Goal: Check status: Check status

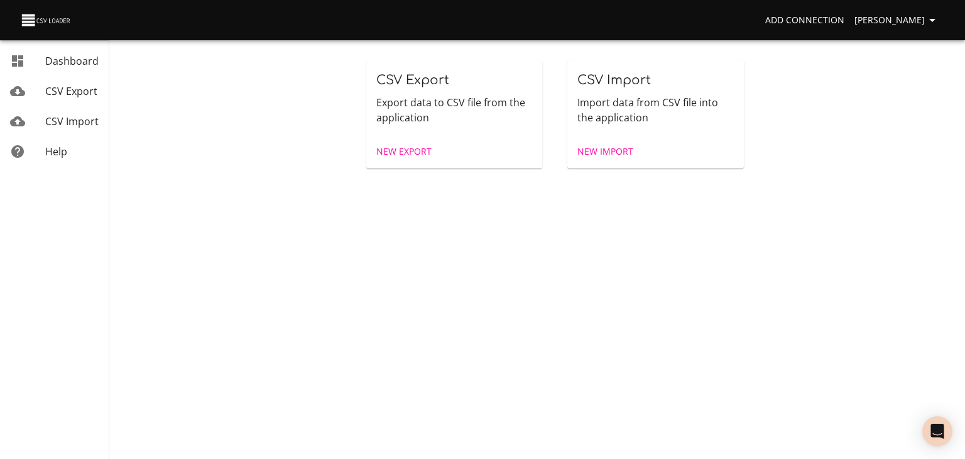
click at [65, 128] on span "CSV Import" at bounding box center [71, 121] width 53 height 14
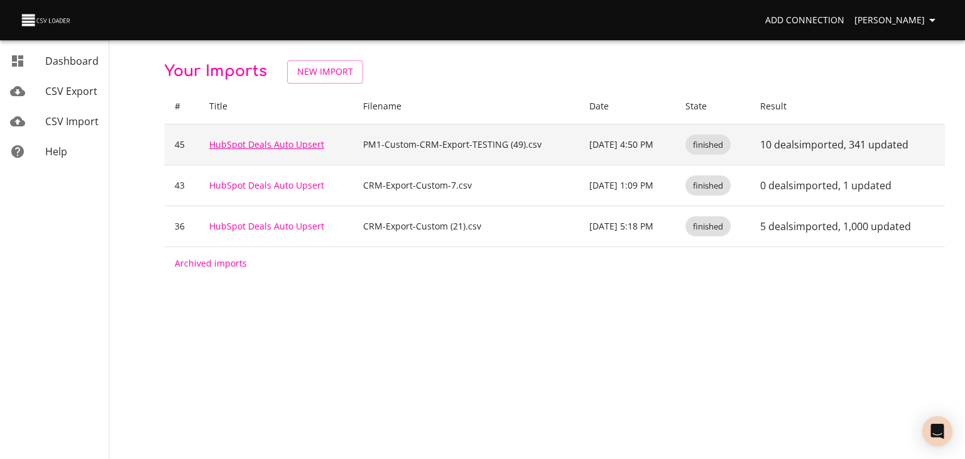
click at [244, 150] on link "HubSpot Deals Auto Upsert" at bounding box center [266, 144] width 115 height 12
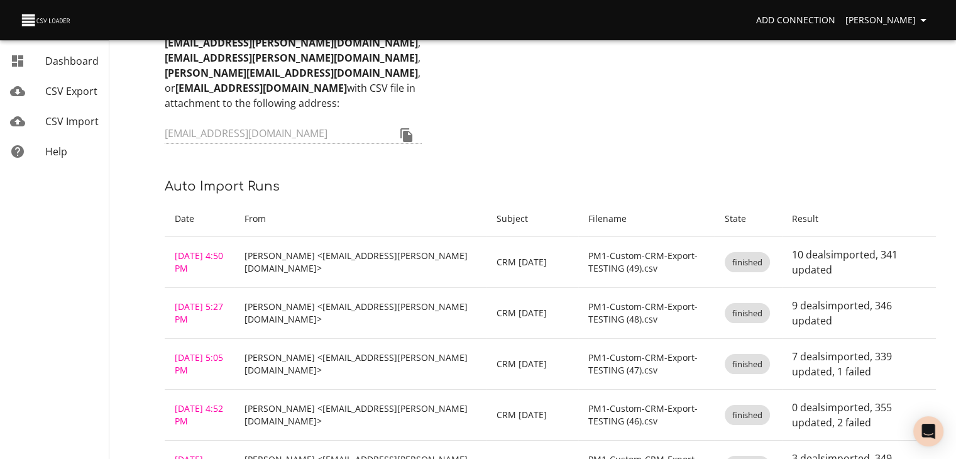
scroll to position [63, 0]
